Goal: Complete application form

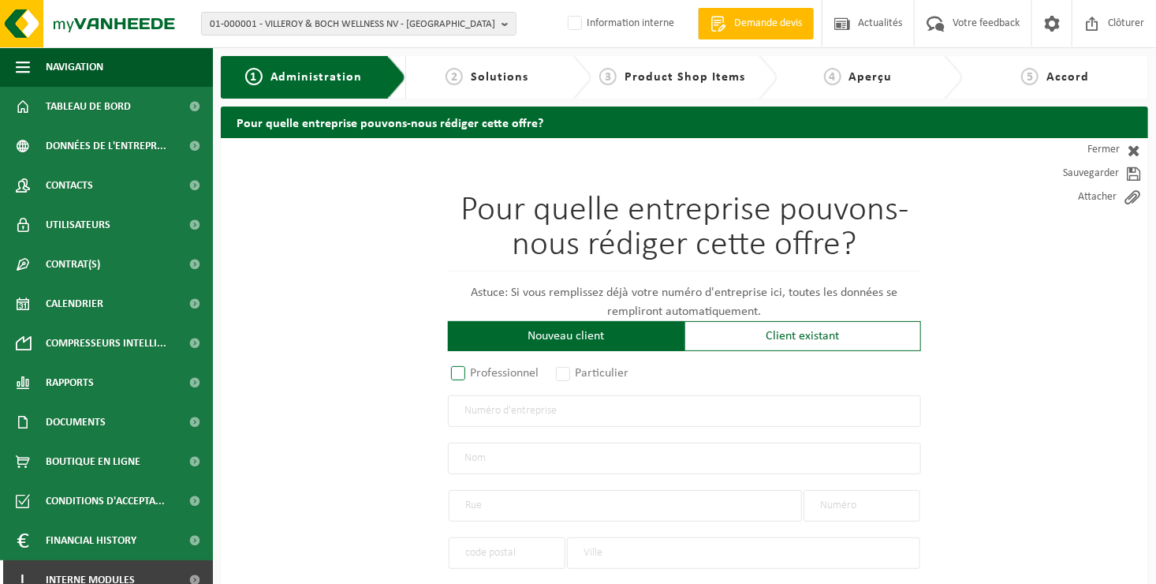
click at [537, 372] on label "Professionnel" at bounding box center [495, 373] width 95 height 22
click at [484, 372] on input "Professionnel" at bounding box center [479, 374] width 10 height 10
radio input "true"
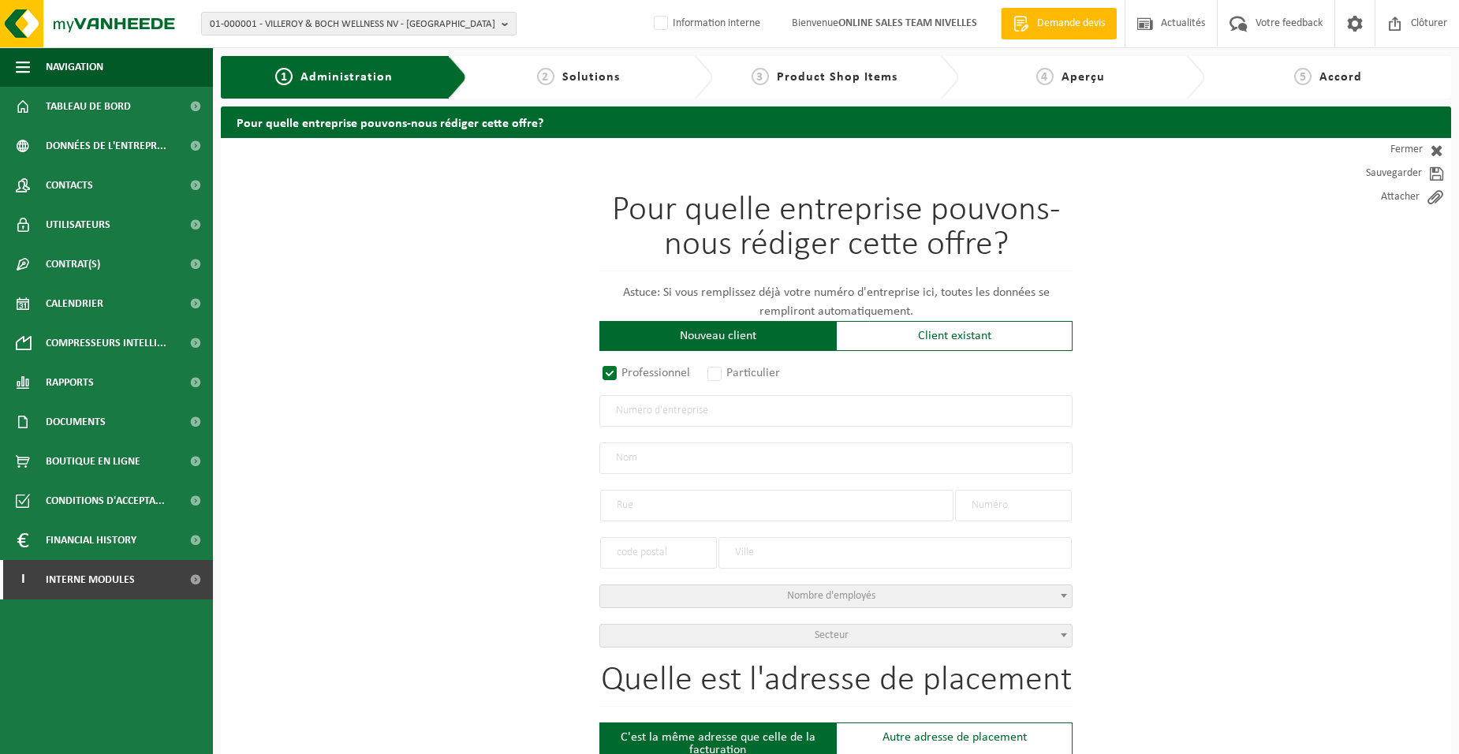
click at [615, 413] on input "text" at bounding box center [836, 411] width 473 height 32
type input "0478353025"
radio input "false"
select select
type input "URBAN SERVICES SRL"
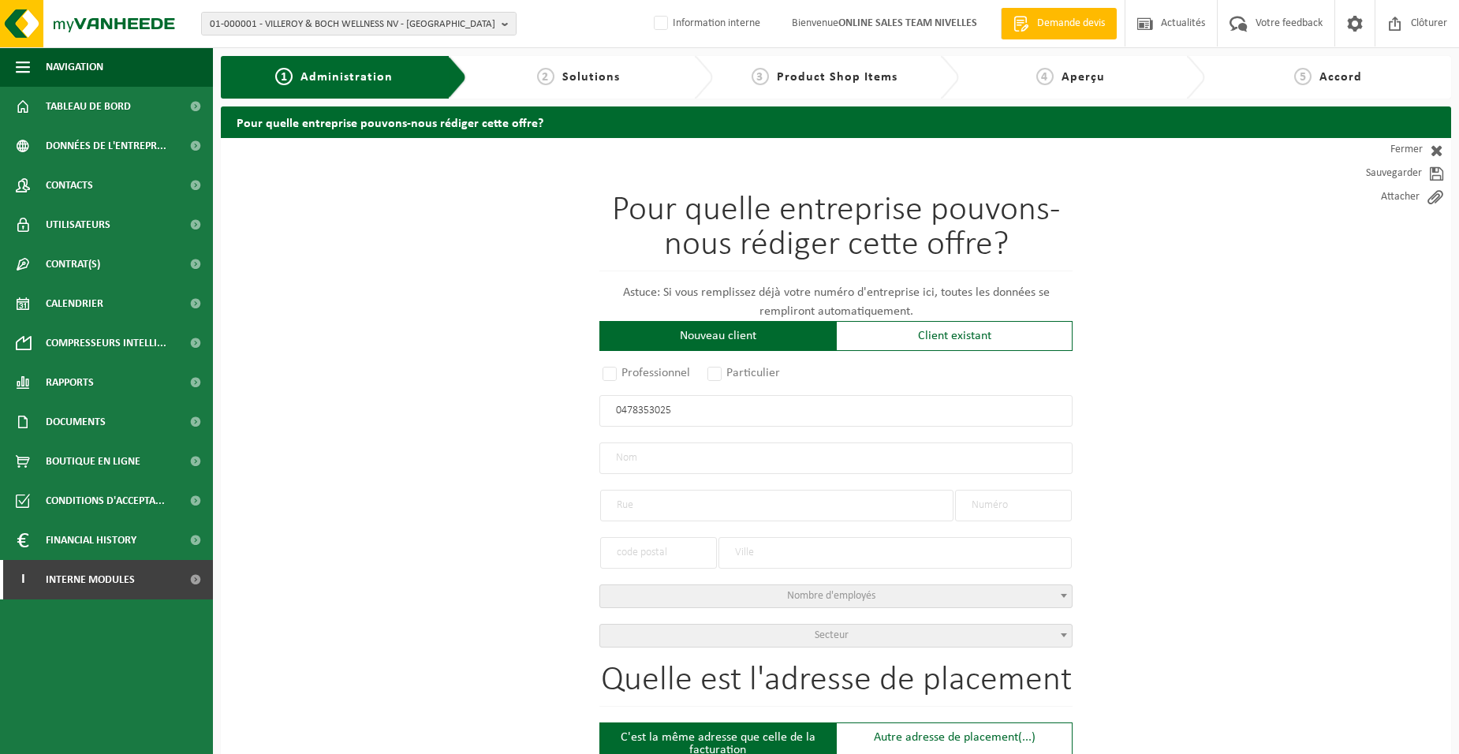
type input "RUE DU PROGRÈS"
type input "1A / 1"
type input "1400"
type input "NIVELLES"
type input "2115028976"
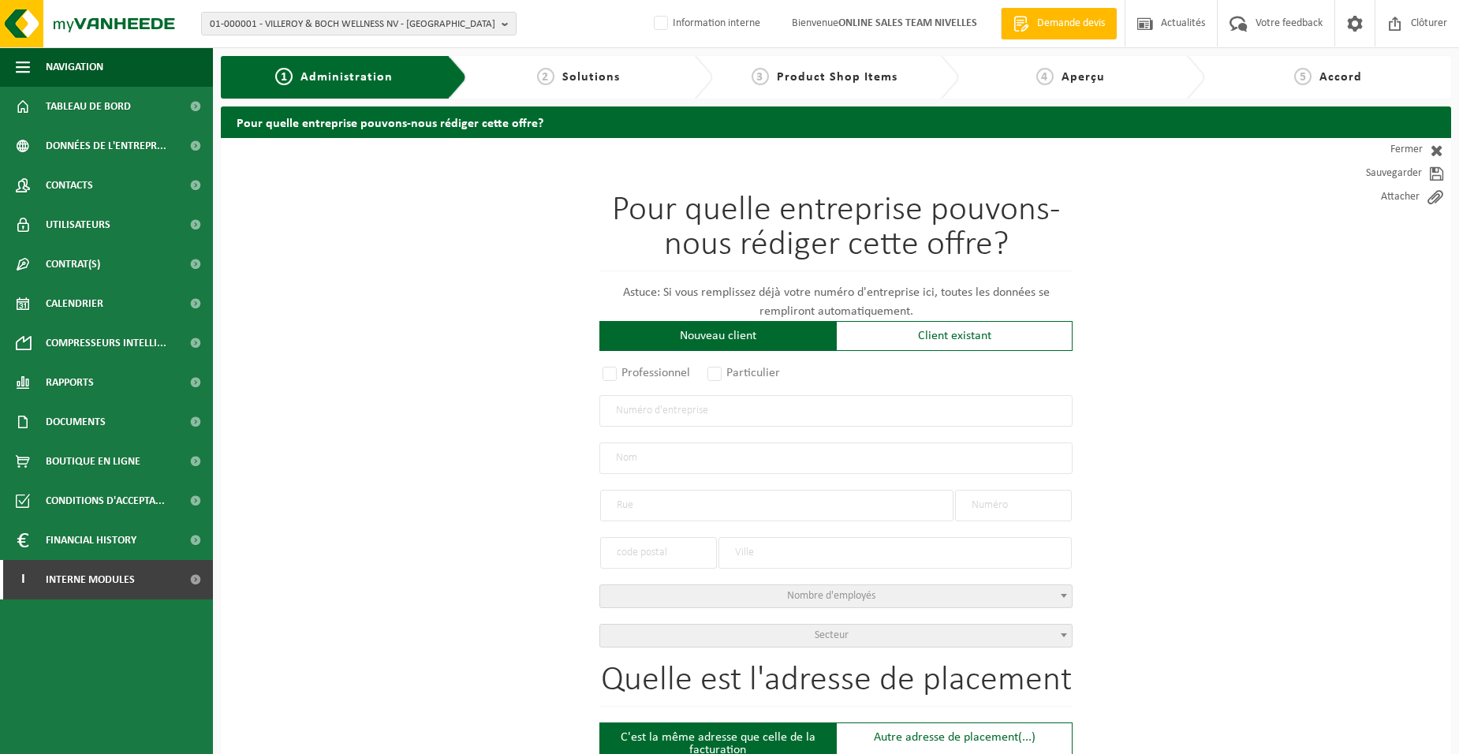
radio input "true"
select select "146620"
type input "0478.353.025"
type input "URBAN SERVICES SPRL"
type input "RUE DU PROGRES"
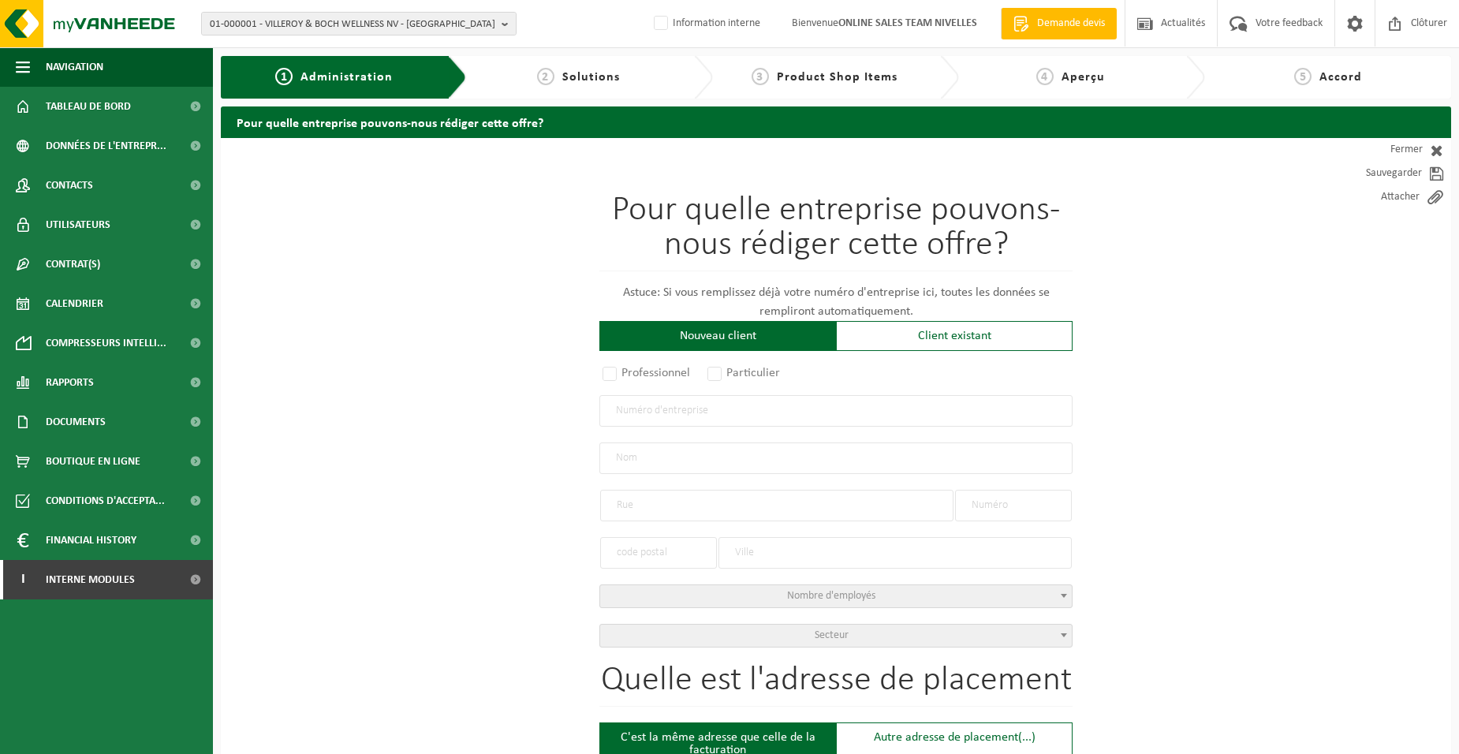
type input "1A/1"
type input "1400"
type input "NIVELLES"
select select "11"
type input "URBAN SERVICES SPRL"
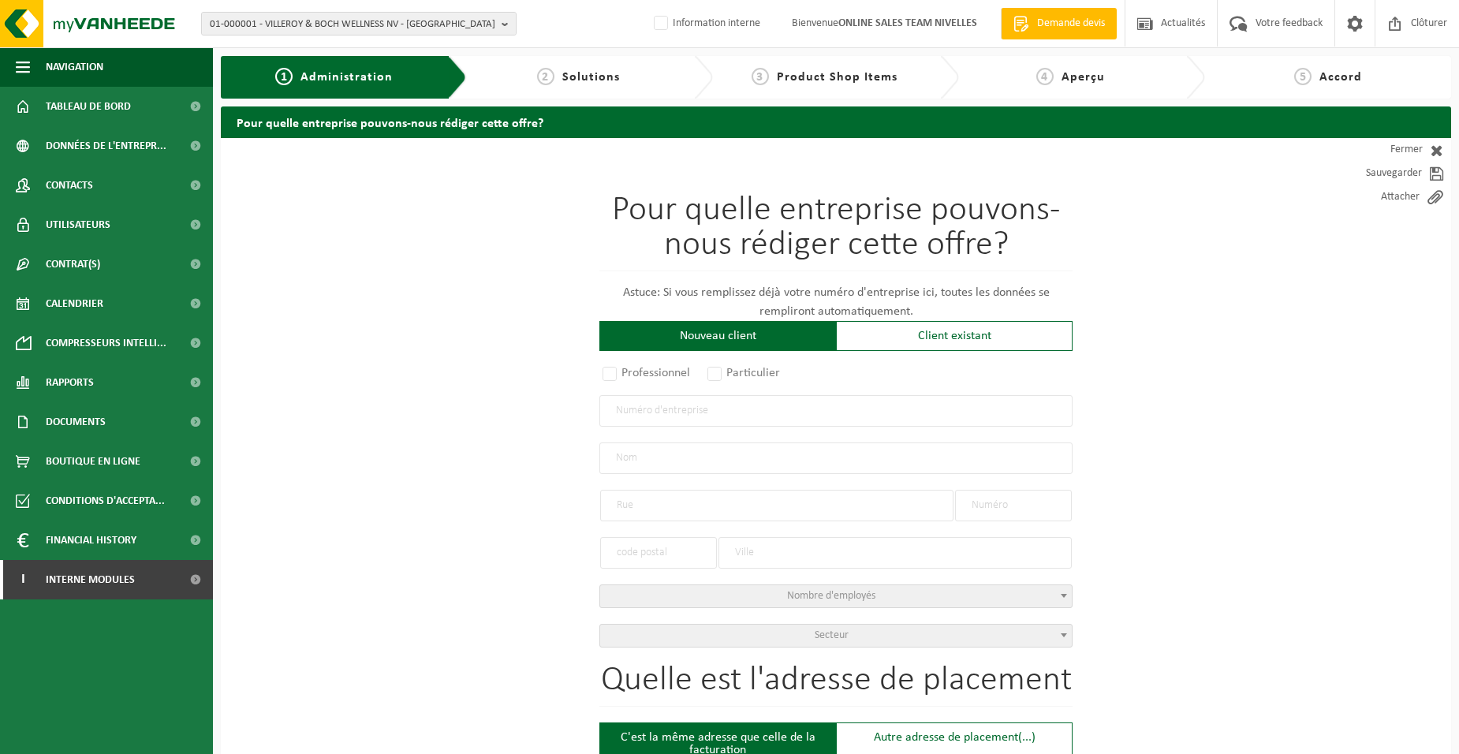
type input "RUE DU PROGRES"
type input "1A/1"
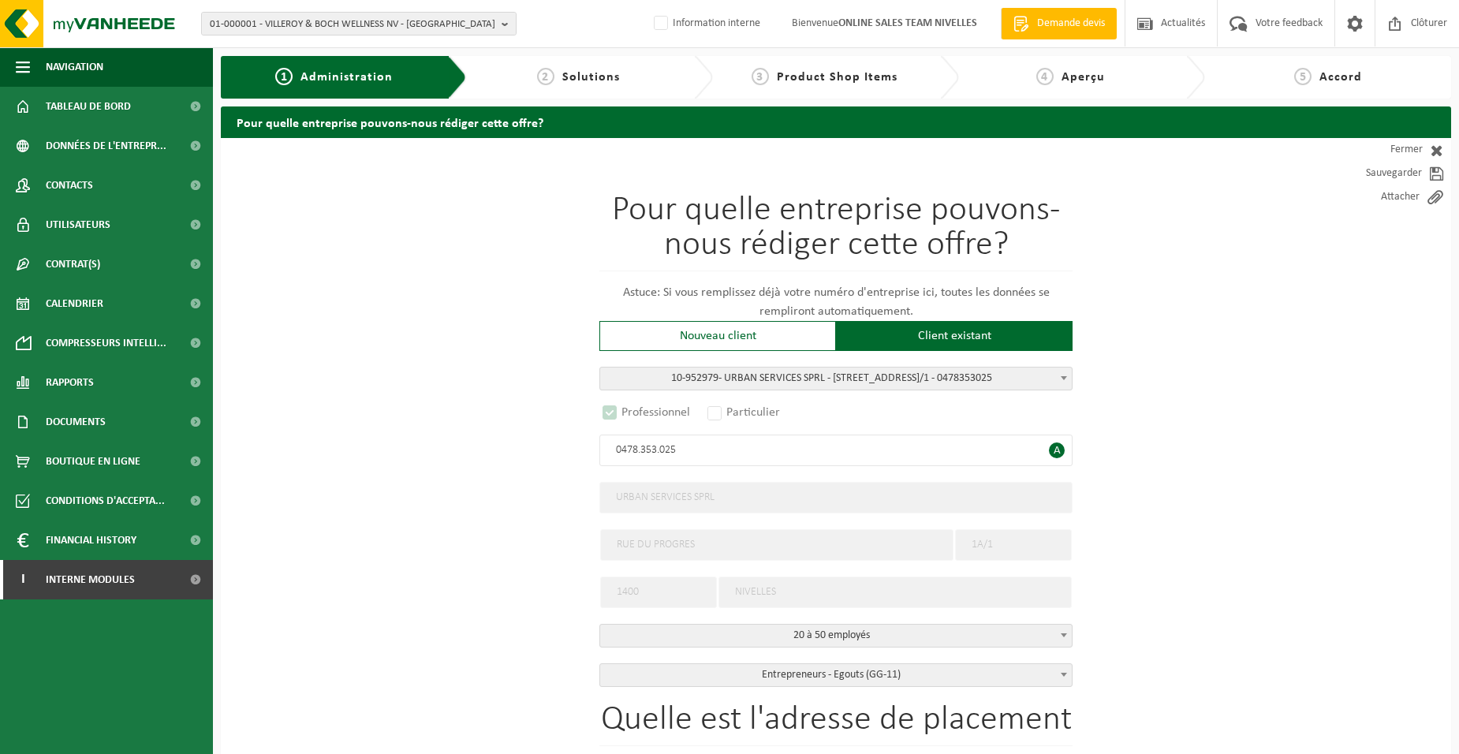
select select "C"
type input "0478.353.025"
